Goal: Book appointment/travel/reservation

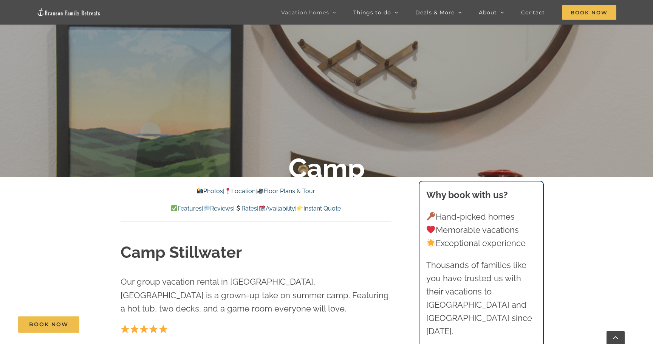
scroll to position [195, 0]
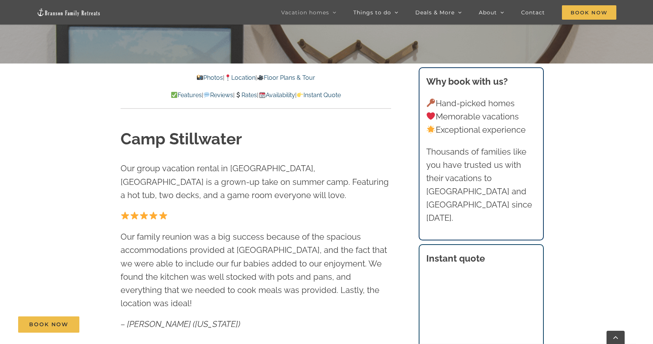
click at [337, 96] on link "Instant Quote" at bounding box center [319, 94] width 44 height 7
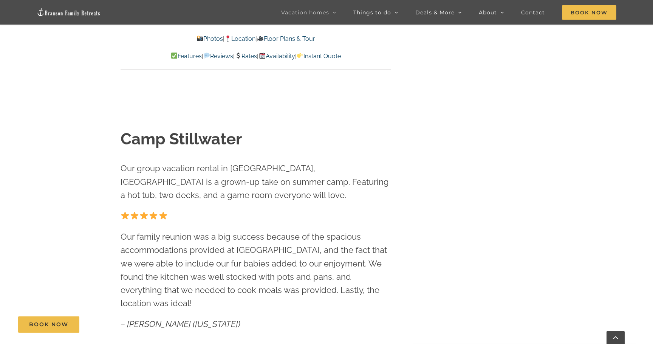
scroll to position [5014, 0]
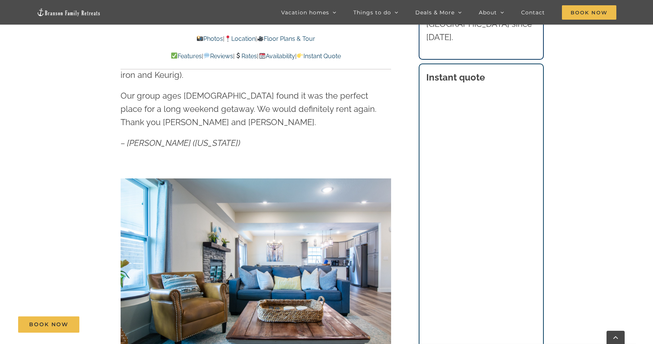
scroll to position [491, 0]
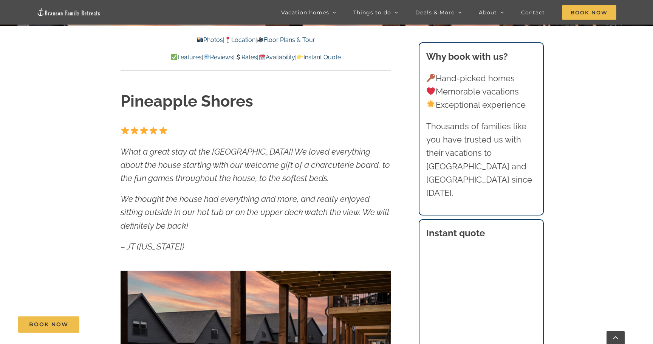
click at [340, 54] on link "Instant Quote" at bounding box center [319, 57] width 44 height 7
